Goal: Task Accomplishment & Management: Use online tool/utility

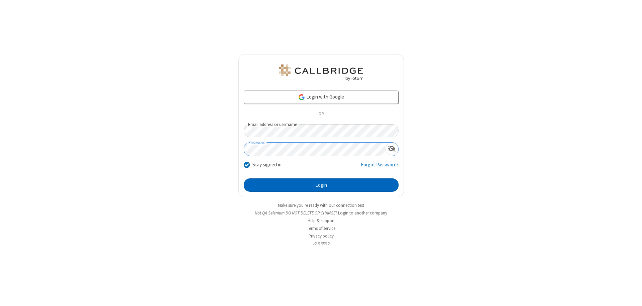
click at [321, 185] on button "Login" at bounding box center [321, 185] width 155 height 13
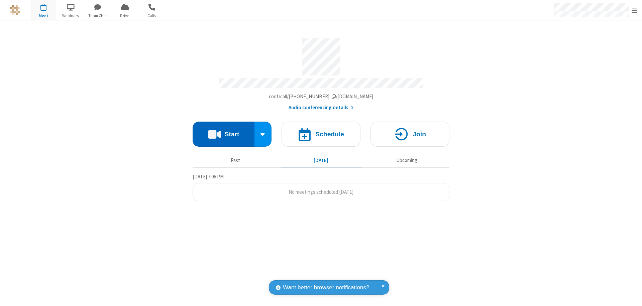
click at [223, 131] on button "Start" at bounding box center [224, 134] width 62 height 25
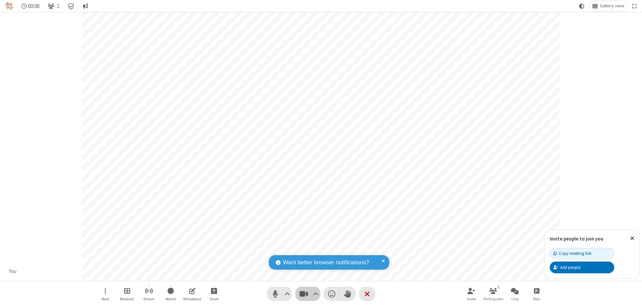
click at [304, 294] on span "Stop video (⌘+Shift+V)" at bounding box center [304, 294] width 10 height 10
click at [304, 294] on span "Start video (⌘+Shift+V)" at bounding box center [304, 294] width 10 height 10
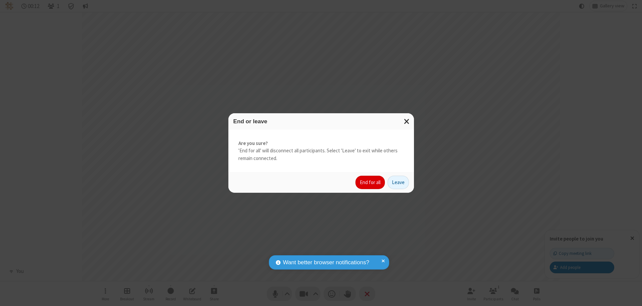
click at [370, 183] on button "End for all" at bounding box center [369, 182] width 29 height 13
